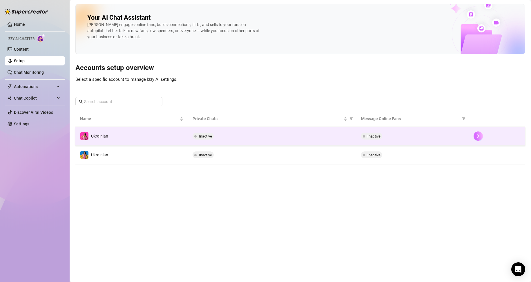
click at [480, 132] on button "button" at bounding box center [477, 136] width 9 height 9
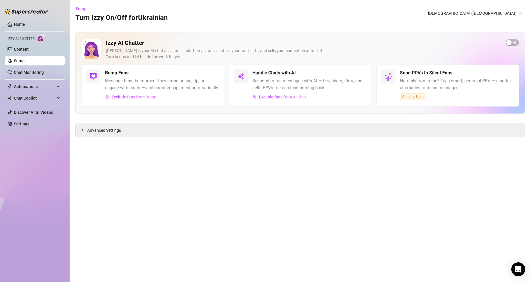
click at [512, 44] on span "button" at bounding box center [512, 42] width 13 height 6
click at [25, 61] on link "Setup" at bounding box center [19, 61] width 11 height 5
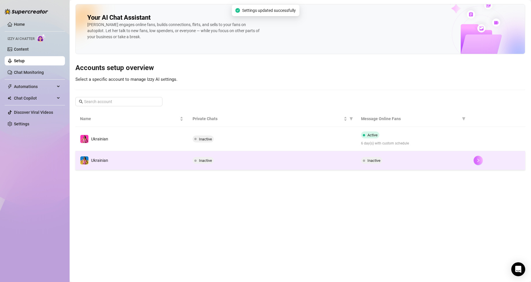
click at [479, 161] on icon "right" at bounding box center [478, 160] width 2 height 3
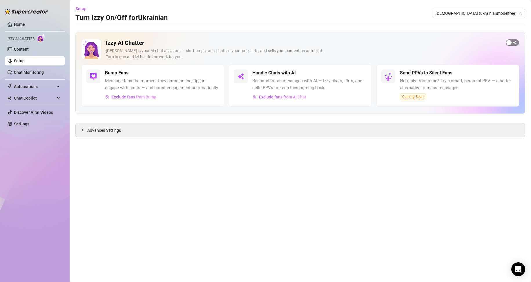
click at [512, 44] on span "button" at bounding box center [512, 42] width 13 height 6
click at [25, 59] on link "Setup" at bounding box center [19, 61] width 11 height 5
